Goal: Find specific page/section: Find specific page/section

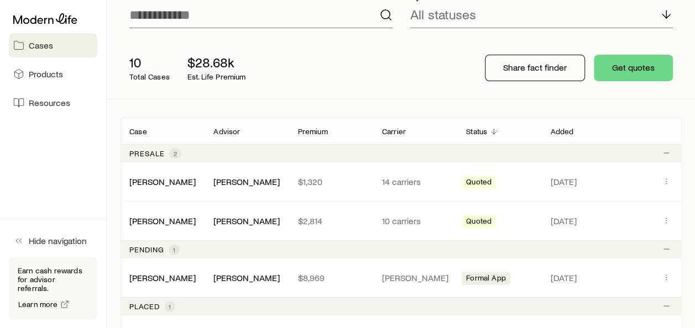
scroll to position [166, 0]
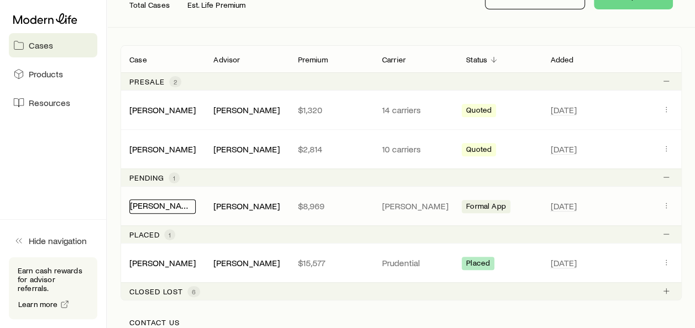
click at [163, 203] on link "Healy, William" at bounding box center [163, 205] width 66 height 11
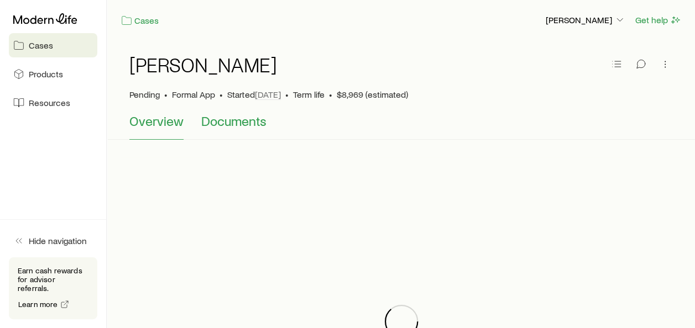
click at [236, 122] on span "Documents" at bounding box center [233, 120] width 65 height 15
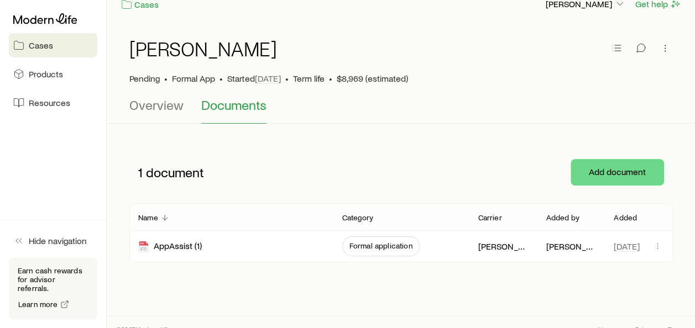
scroll to position [29, 0]
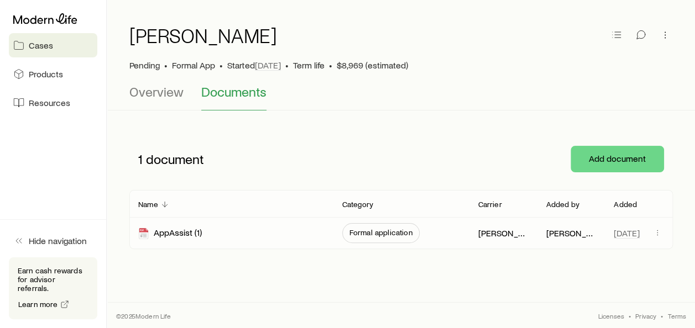
click at [374, 234] on span "Formal application" at bounding box center [380, 232] width 63 height 9
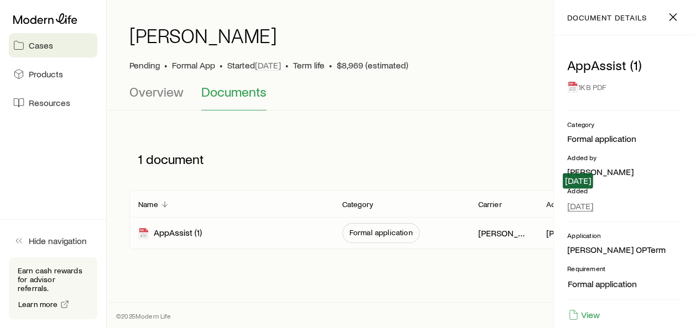
scroll to position [53, 0]
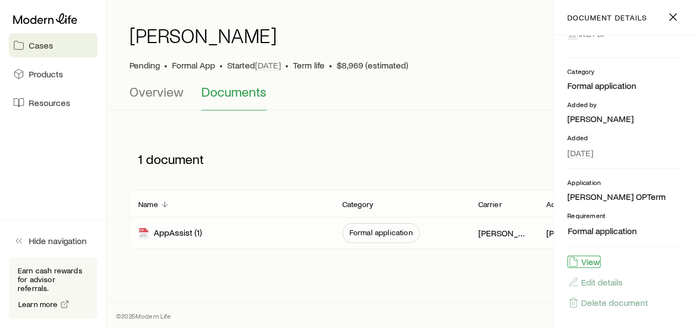
click at [589, 256] on button "View" at bounding box center [583, 262] width 33 height 12
click at [353, 27] on div "Healy, William" at bounding box center [400, 41] width 543 height 35
